Goal: Information Seeking & Learning: Learn about a topic

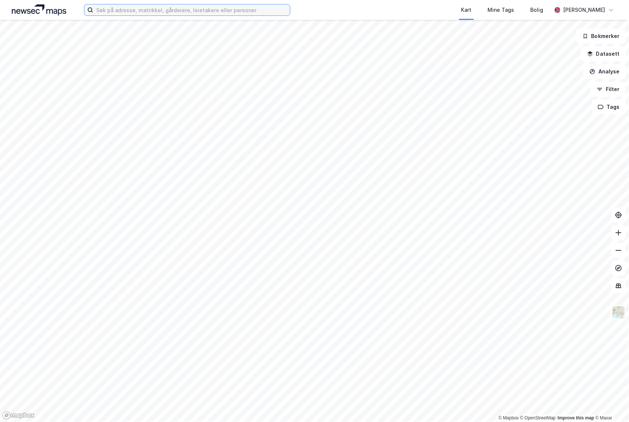
click at [134, 8] on input at bounding box center [191, 9] width 197 height 11
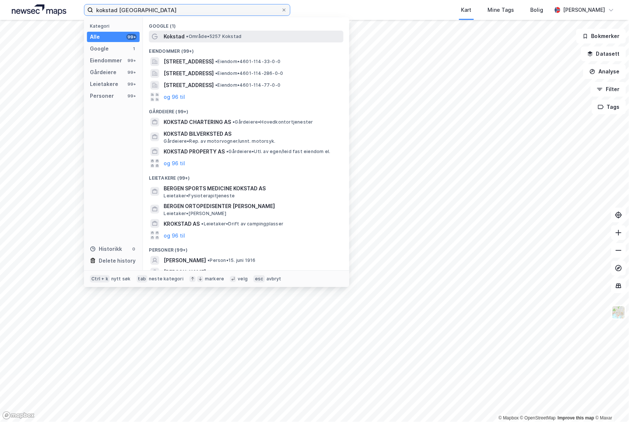
type input "kokstad [GEOGRAPHIC_DATA]"
click at [191, 35] on span "• Område • 5257 [GEOGRAPHIC_DATA]" at bounding box center [213, 37] width 55 height 6
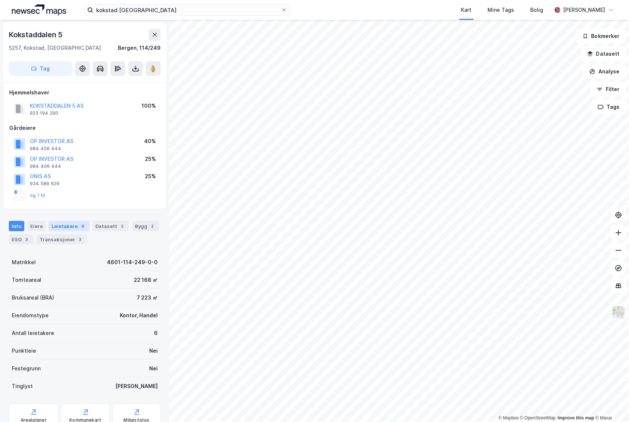
click at [69, 226] on div "Leietakere 6" at bounding box center [69, 226] width 41 height 10
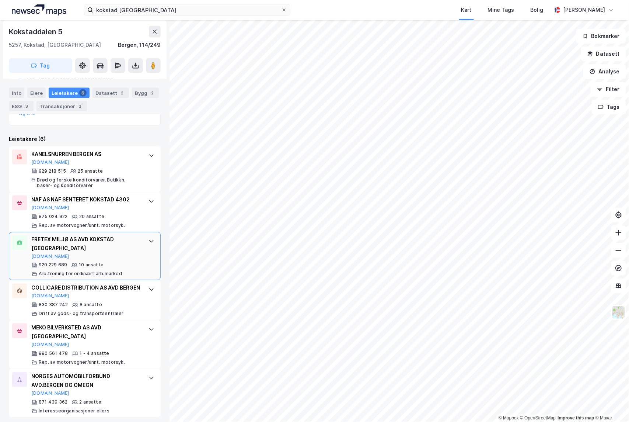
scroll to position [245, 0]
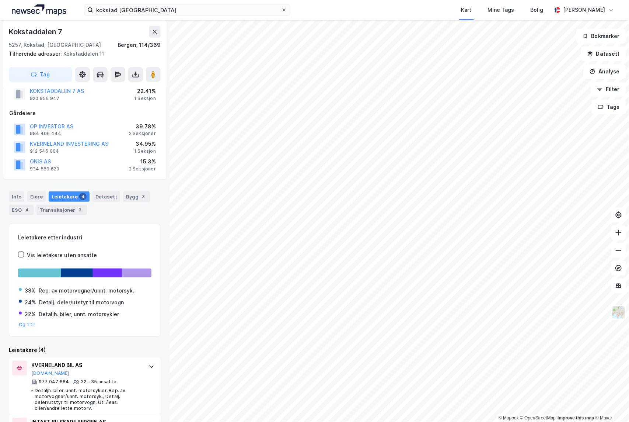
scroll to position [171, 0]
